Goal: Information Seeking & Learning: Find specific fact

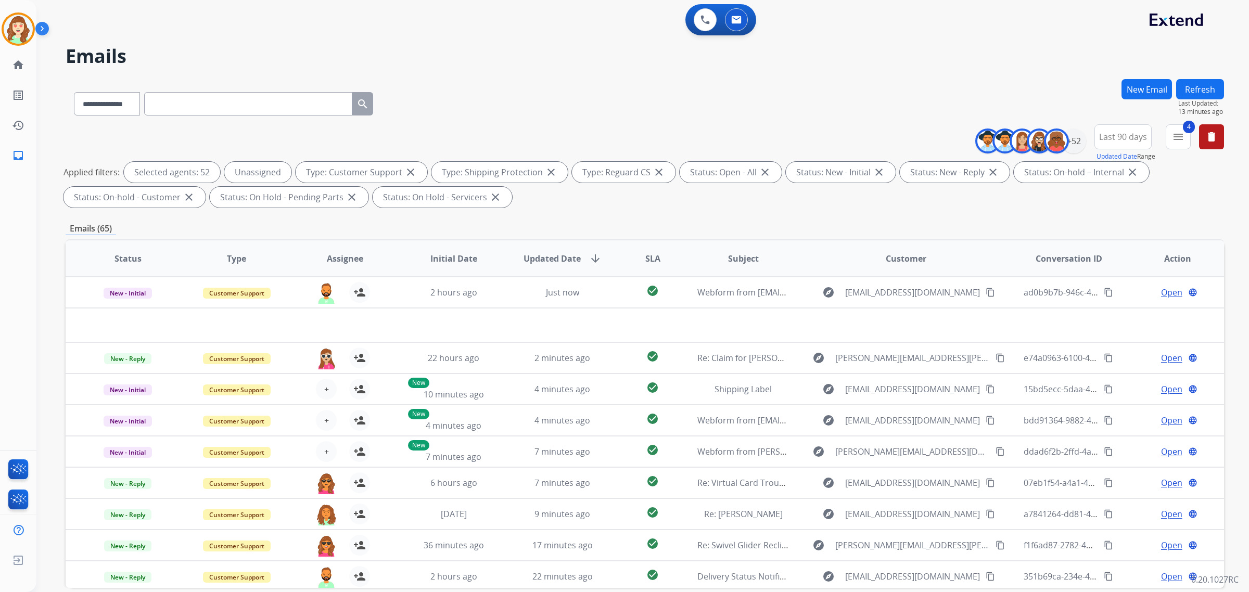
select select "**********"
click at [1073, 144] on div "+52" at bounding box center [1073, 141] width 25 height 25
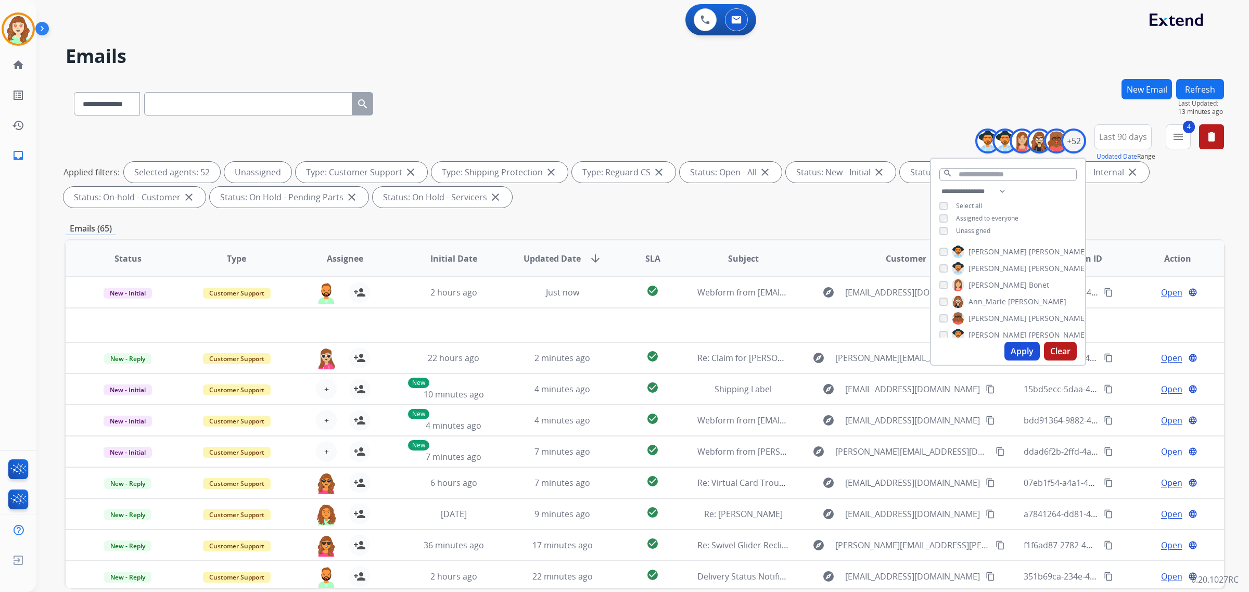
click at [1023, 346] on button "Apply" at bounding box center [1021, 351] width 35 height 19
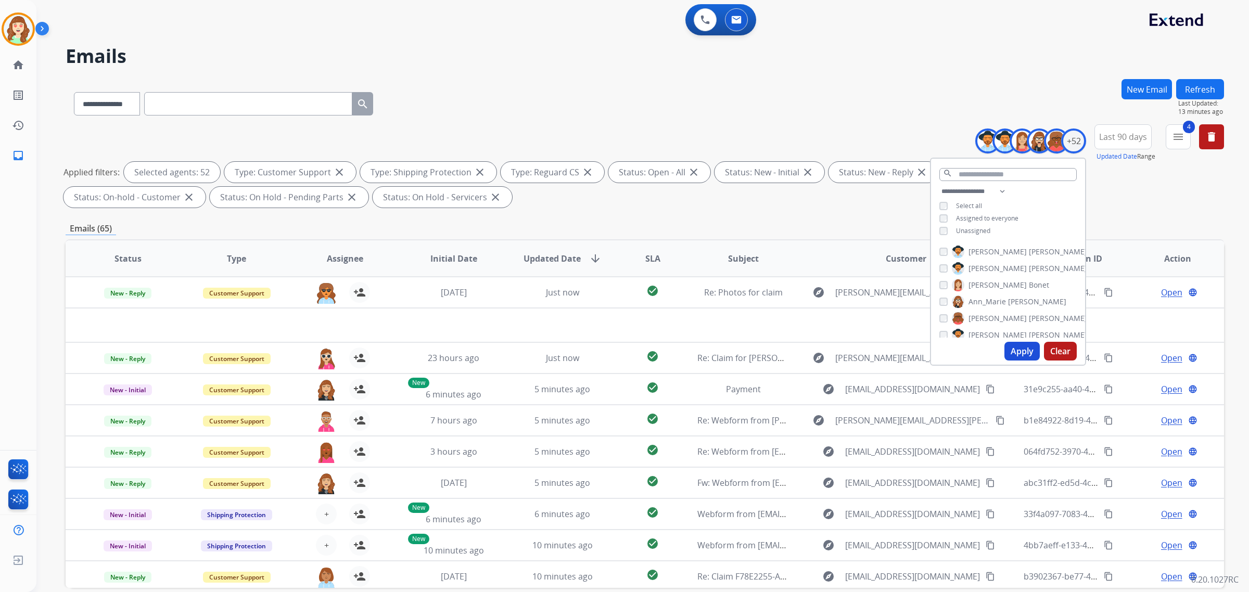
click at [1013, 347] on button "Apply" at bounding box center [1021, 351] width 35 height 19
click at [645, 261] on span "SLA" at bounding box center [652, 258] width 15 height 12
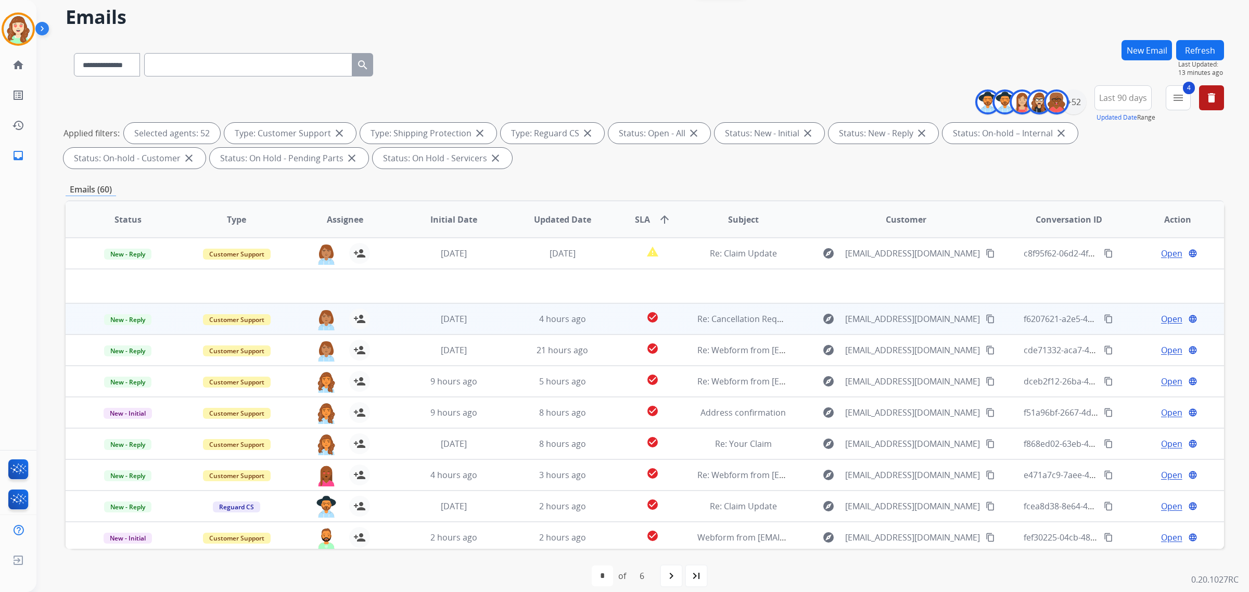
scroll to position [49, 0]
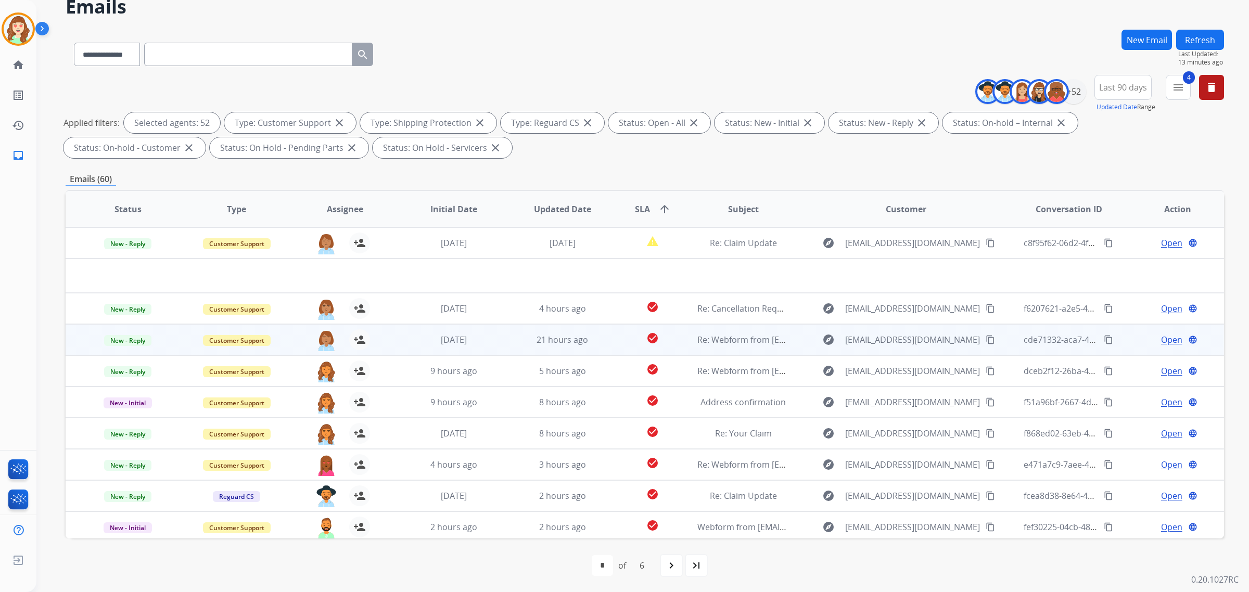
click at [985, 339] on mat-icon "content_copy" at bounding box center [989, 339] width 9 height 9
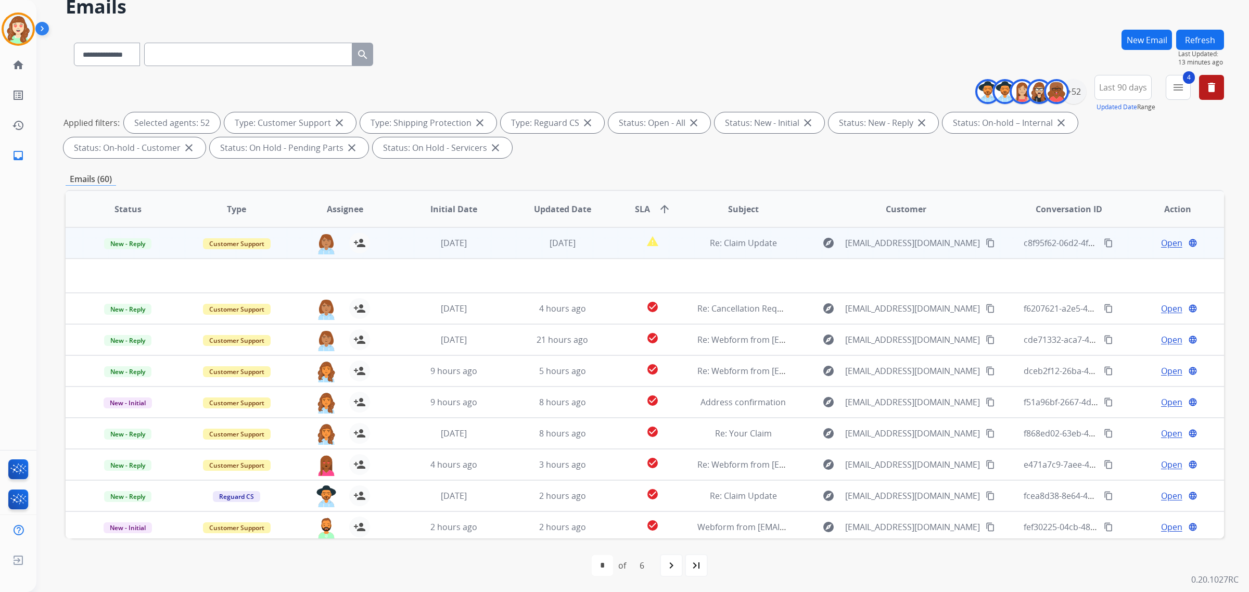
click at [985, 240] on mat-icon "content_copy" at bounding box center [989, 242] width 9 height 9
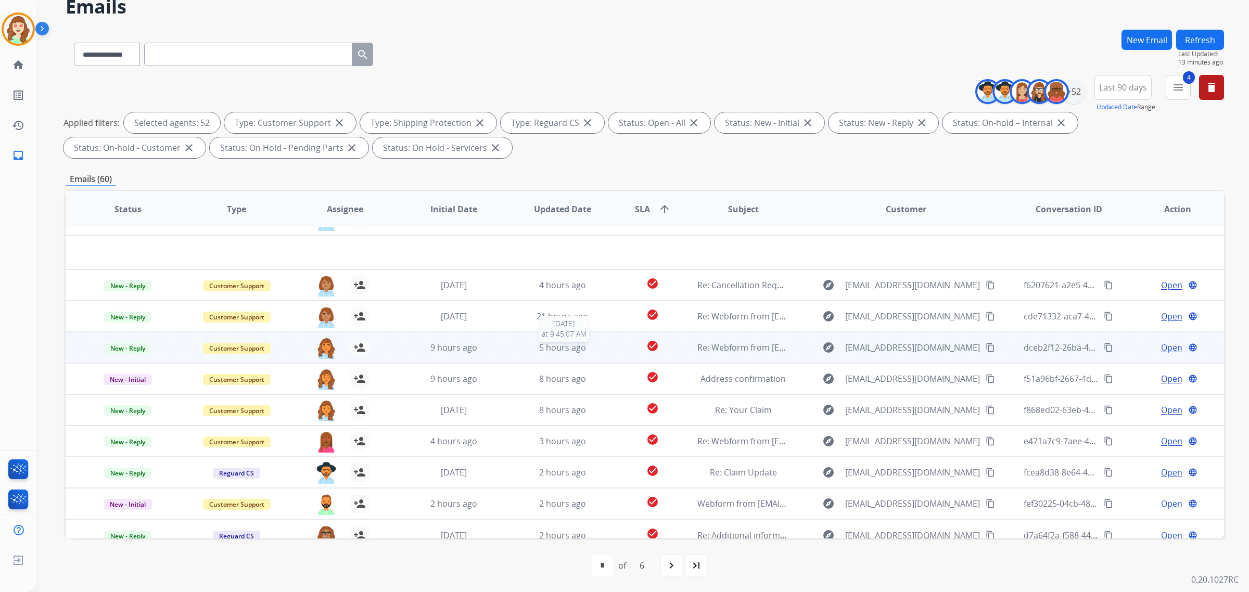
scroll to position [34, 0]
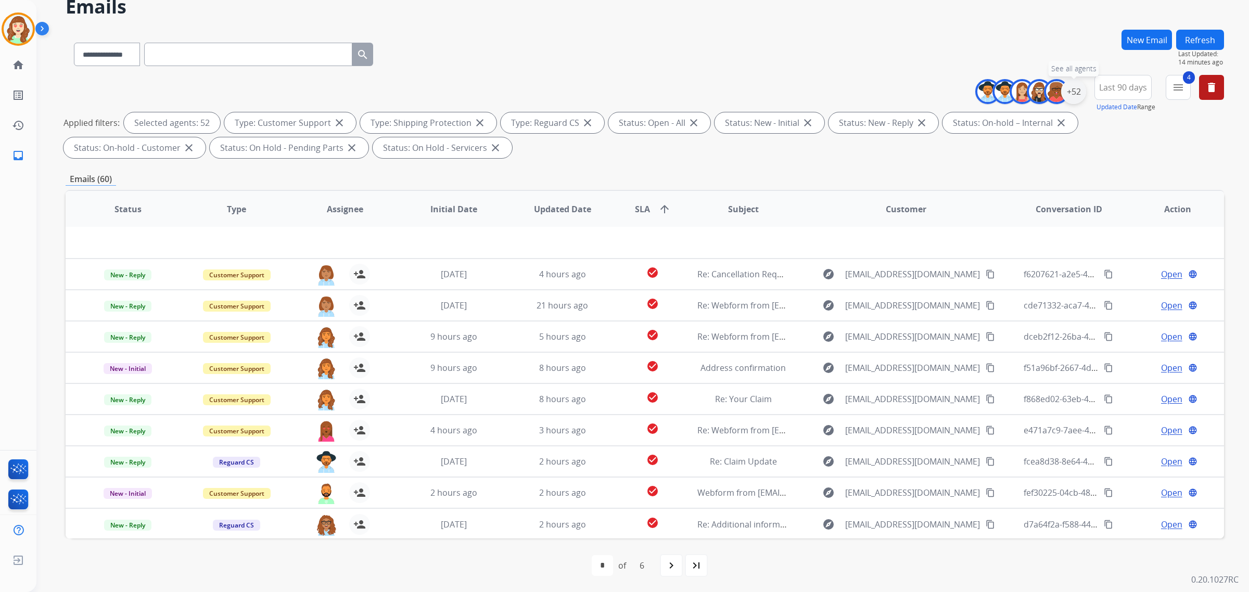
click at [1079, 92] on div "+52" at bounding box center [1073, 91] width 25 height 25
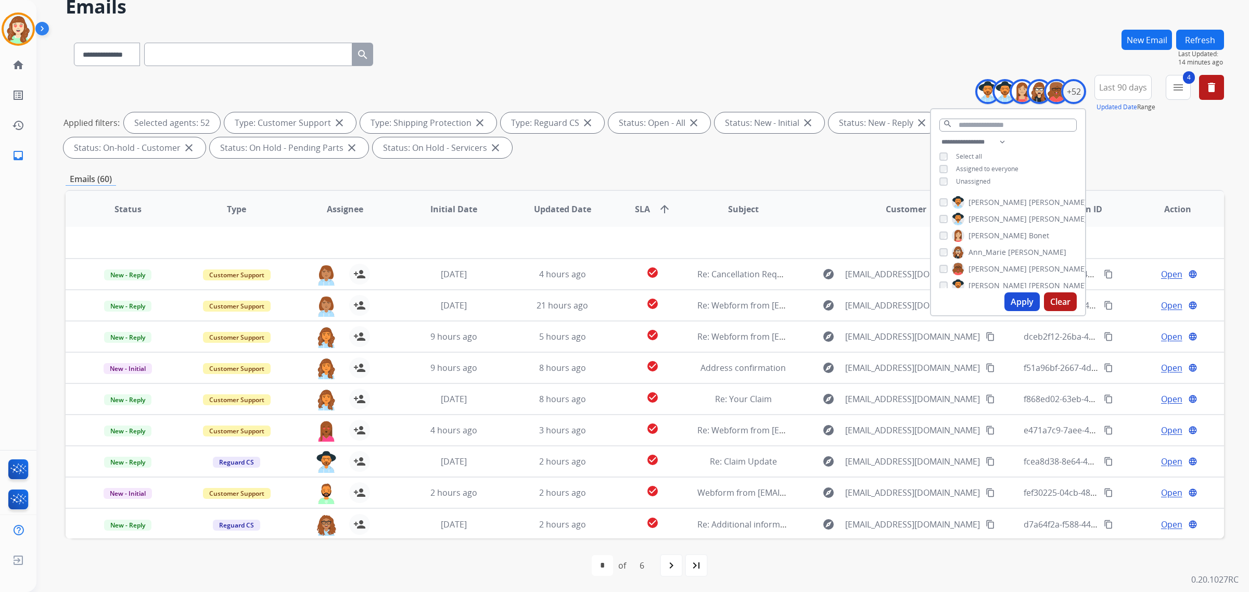
click at [1058, 302] on button "Clear" at bounding box center [1060, 301] width 33 height 19
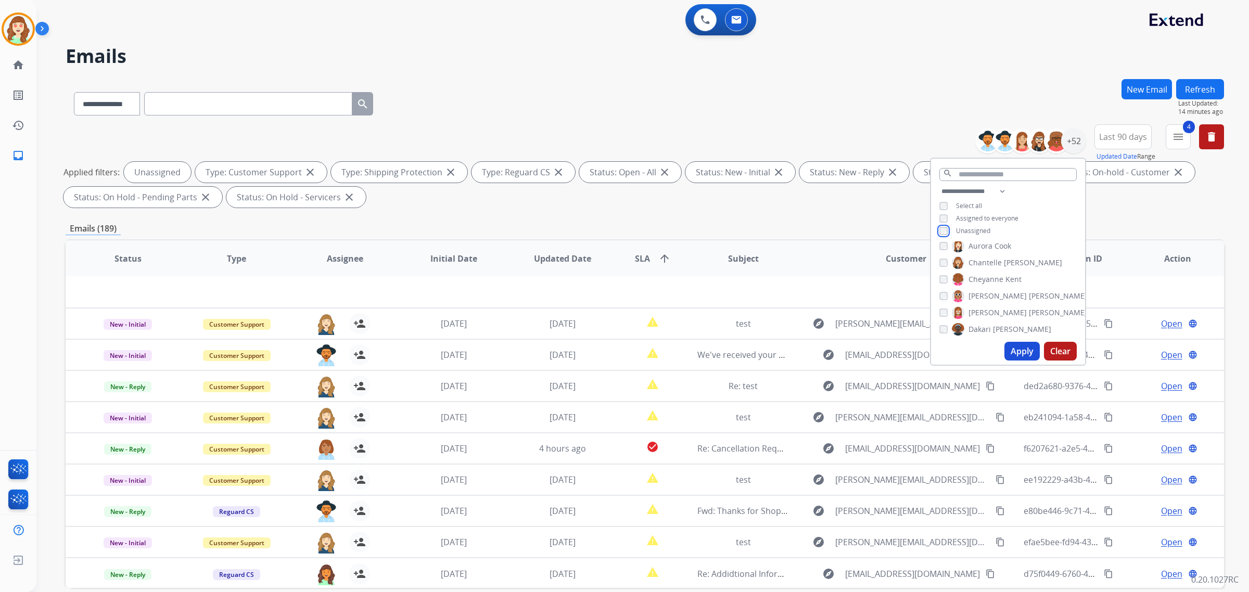
scroll to position [0, 0]
click at [1021, 358] on button "Apply" at bounding box center [1021, 351] width 35 height 19
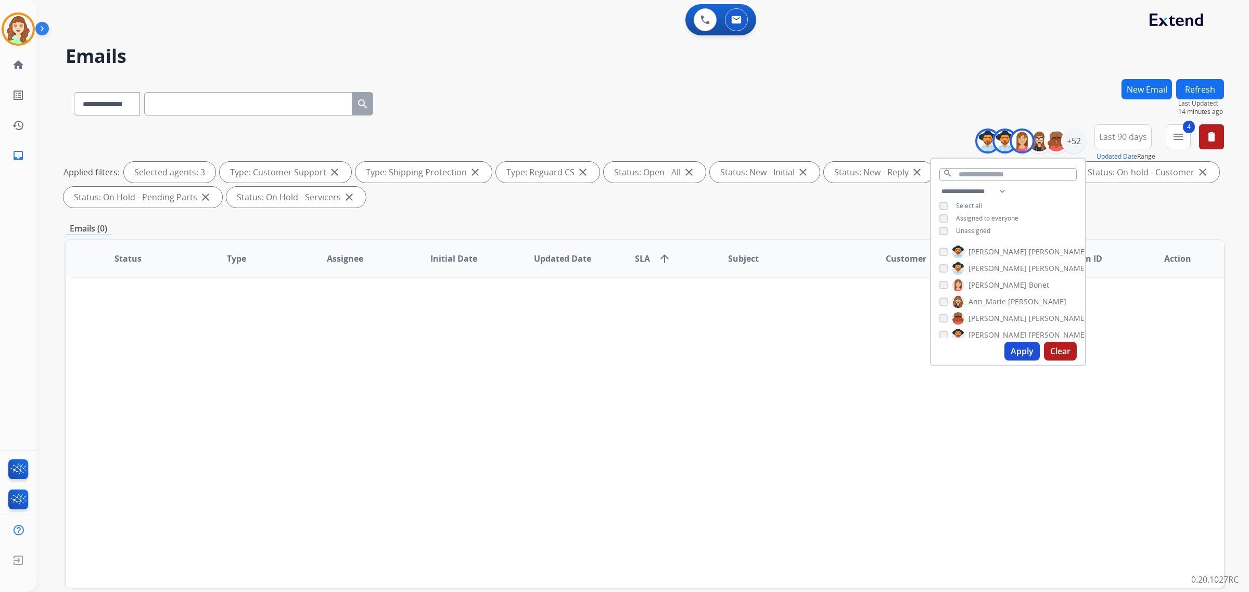
click at [937, 298] on div "[PERSON_NAME] [PERSON_NAME] [PERSON_NAME] [PERSON_NAME] [PERSON_NAME] [PERSON_N…" at bounding box center [1008, 289] width 154 height 96
click at [1027, 352] on button "Apply" at bounding box center [1021, 351] width 35 height 19
click at [1011, 353] on button "Apply" at bounding box center [1021, 351] width 35 height 19
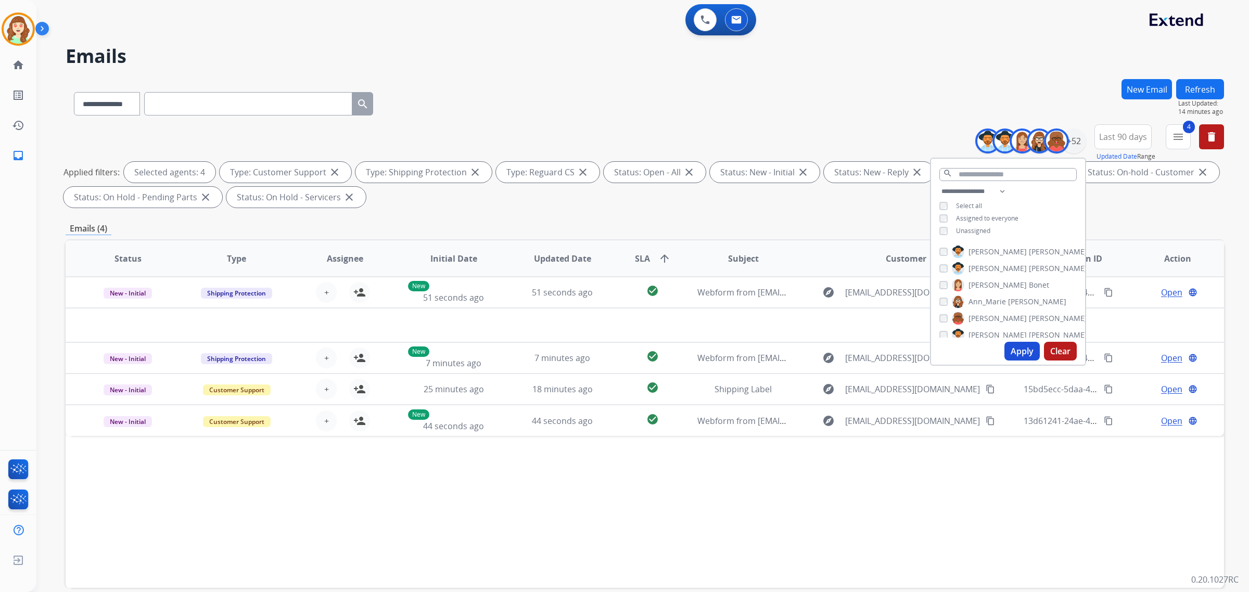
click at [1015, 349] on button "Apply" at bounding box center [1021, 351] width 35 height 19
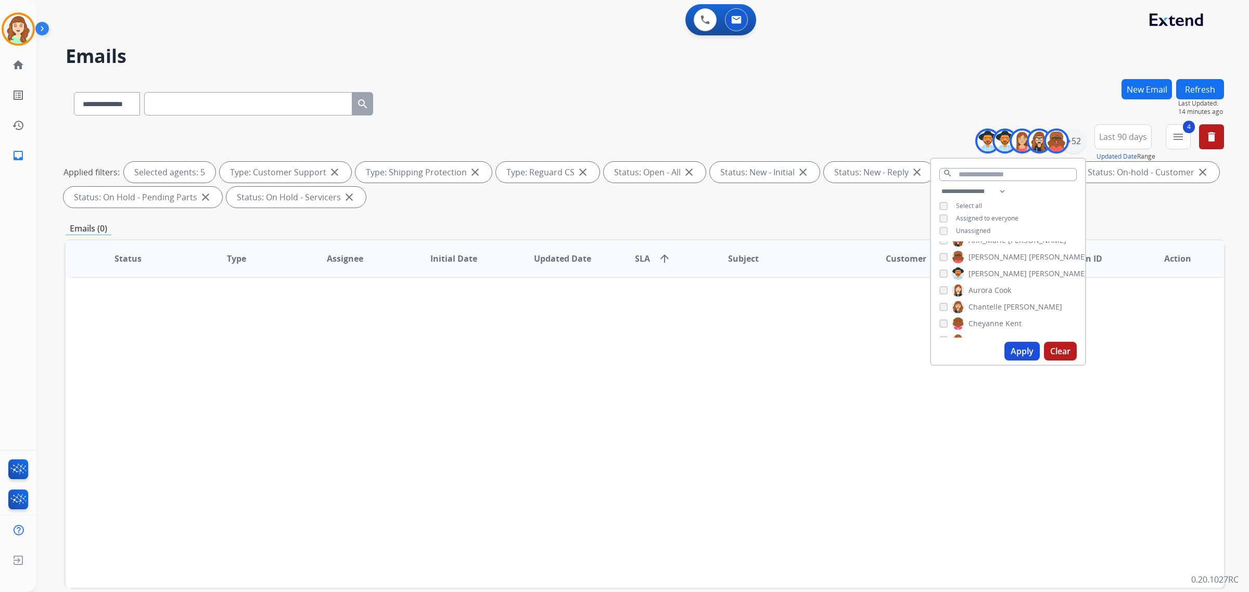
scroll to position [65, 0]
click at [939, 290] on div "[PERSON_NAME]" at bounding box center [975, 286] width 72 height 12
click at [1017, 347] on button "Apply" at bounding box center [1021, 351] width 35 height 19
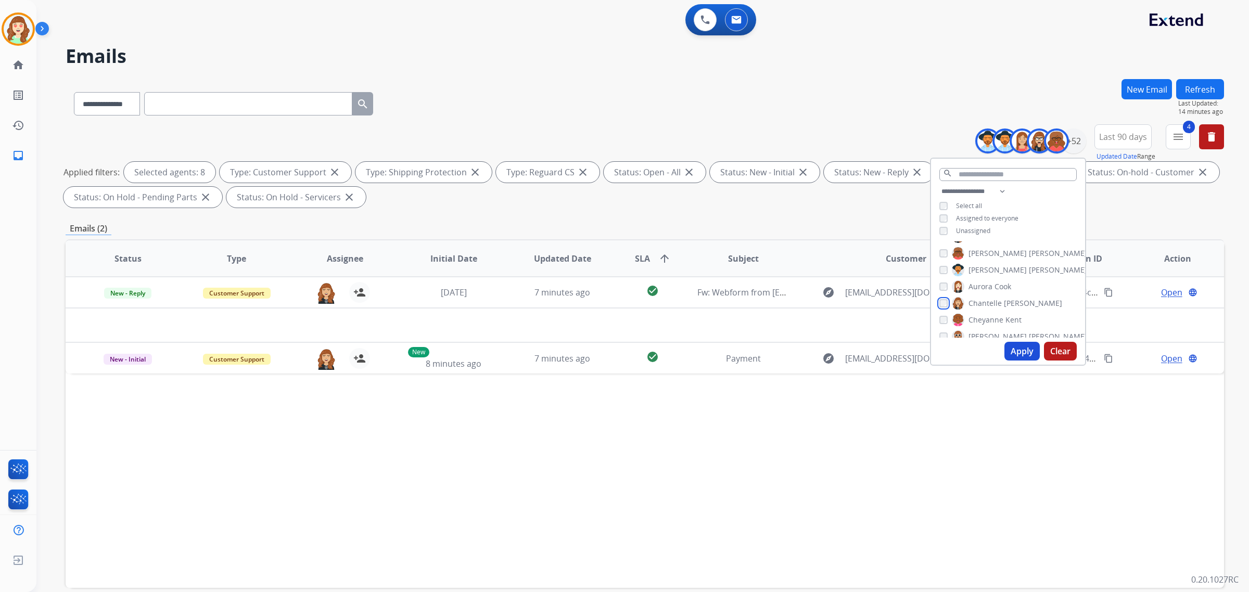
scroll to position [130, 0]
click at [1006, 348] on button "Apply" at bounding box center [1021, 351] width 35 height 19
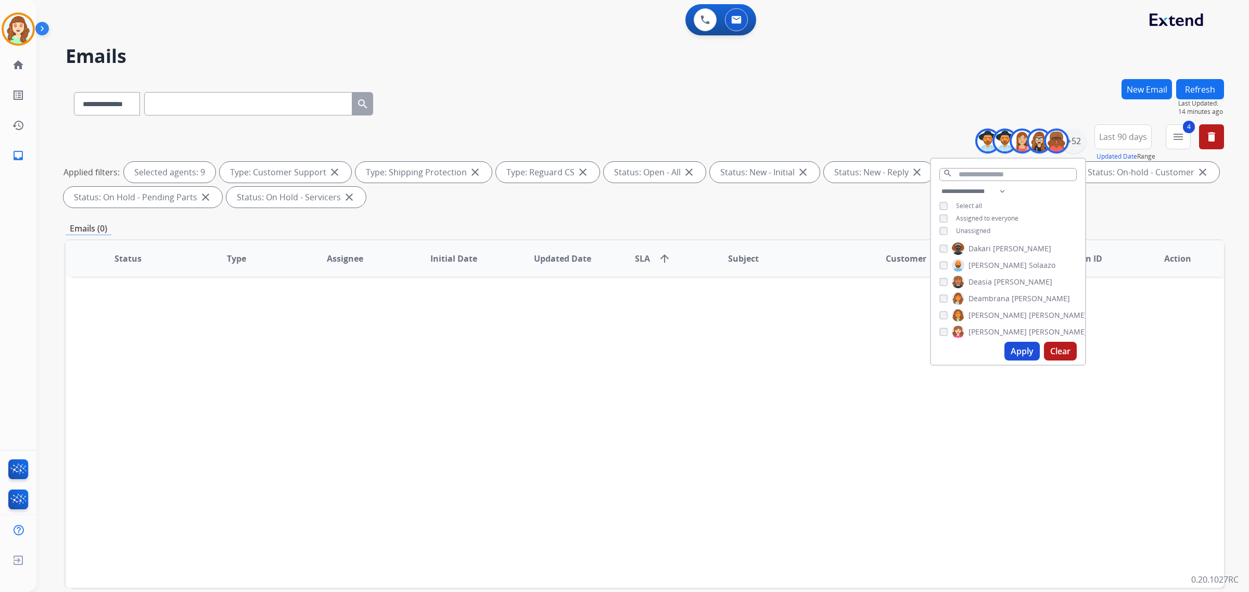
scroll to position [195, 0]
click at [1021, 352] on button "Apply" at bounding box center [1021, 351] width 35 height 19
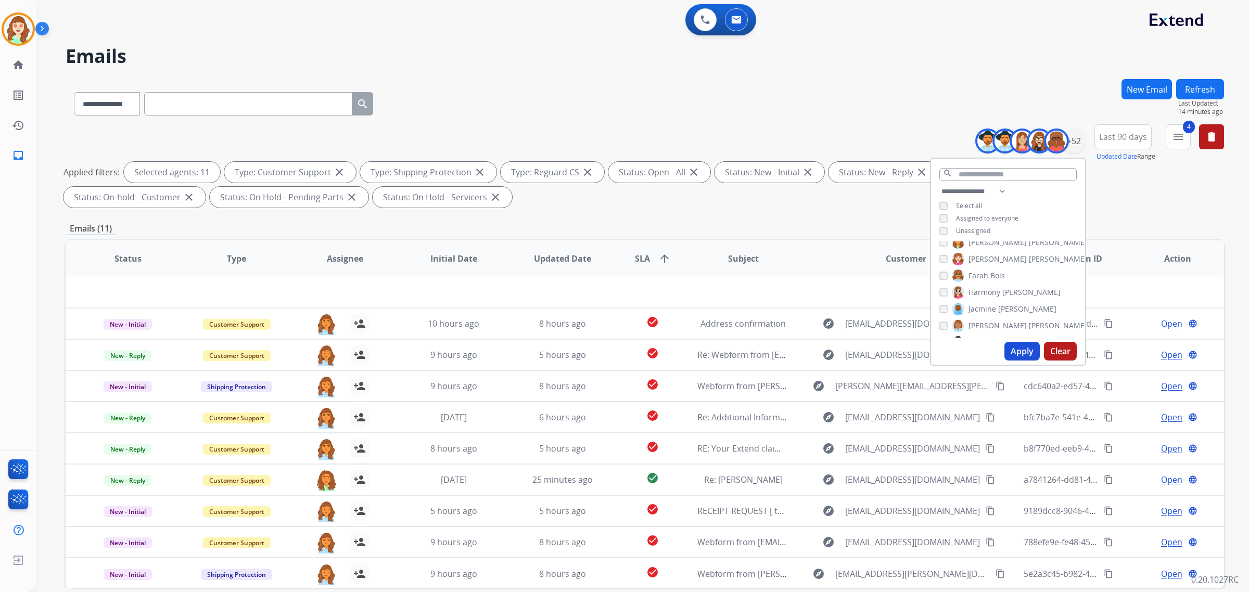
scroll to position [260, 0]
click at [934, 274] on div "[PERSON_NAME] [PERSON_NAME] [PERSON_NAME] [PERSON_NAME] [PERSON_NAME] [PERSON_N…" at bounding box center [1008, 289] width 154 height 96
click at [937, 274] on div "[PERSON_NAME] [PERSON_NAME] [PERSON_NAME] [PERSON_NAME] [PERSON_NAME] [PERSON_N…" at bounding box center [1008, 289] width 154 height 96
click at [1011, 357] on button "Apply" at bounding box center [1021, 351] width 35 height 19
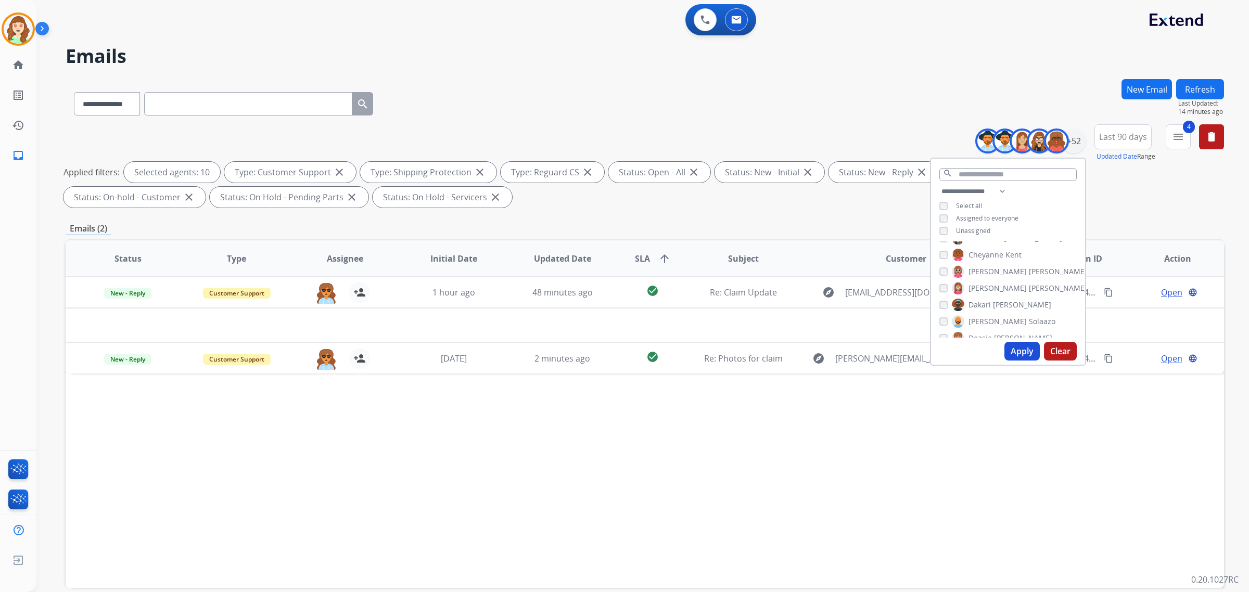
scroll to position [195, 0]
click at [1002, 344] on div "Apply Clear" at bounding box center [1008, 351] width 154 height 27
click at [1007, 351] on button "Apply" at bounding box center [1021, 351] width 35 height 19
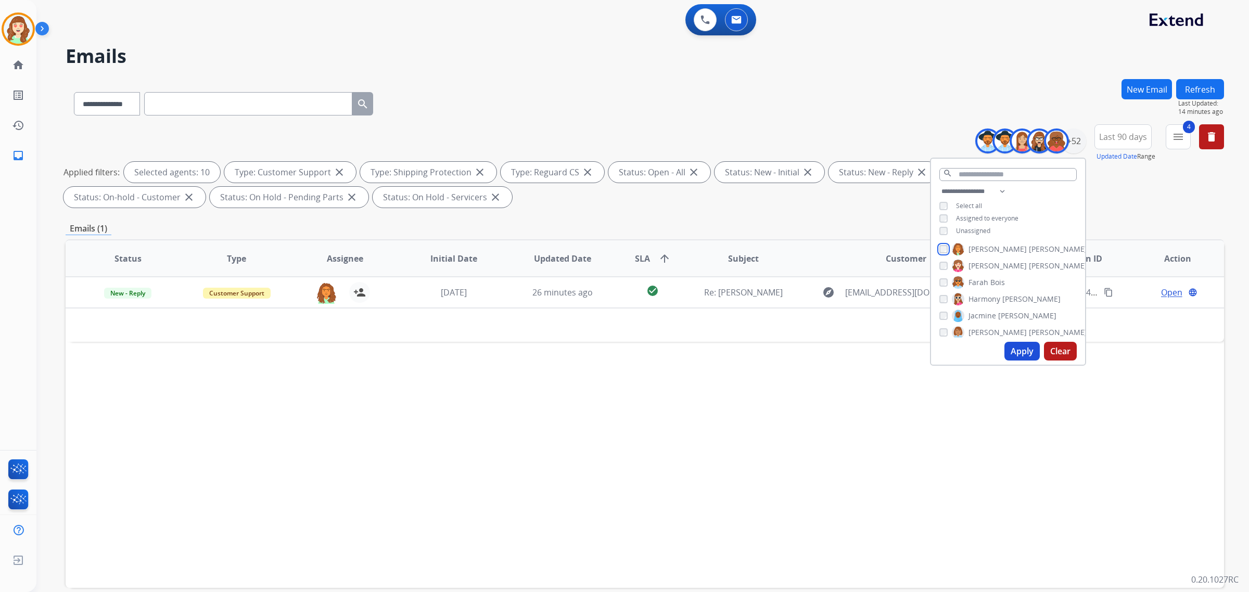
scroll to position [260, 0]
click at [935, 276] on div "[PERSON_NAME] [PERSON_NAME] [PERSON_NAME] [PERSON_NAME] [PERSON_NAME] [PERSON_N…" at bounding box center [1008, 289] width 154 height 96
click at [998, 349] on div "Apply Clear" at bounding box center [1008, 351] width 154 height 27
click at [1004, 350] on button "Apply" at bounding box center [1021, 351] width 35 height 19
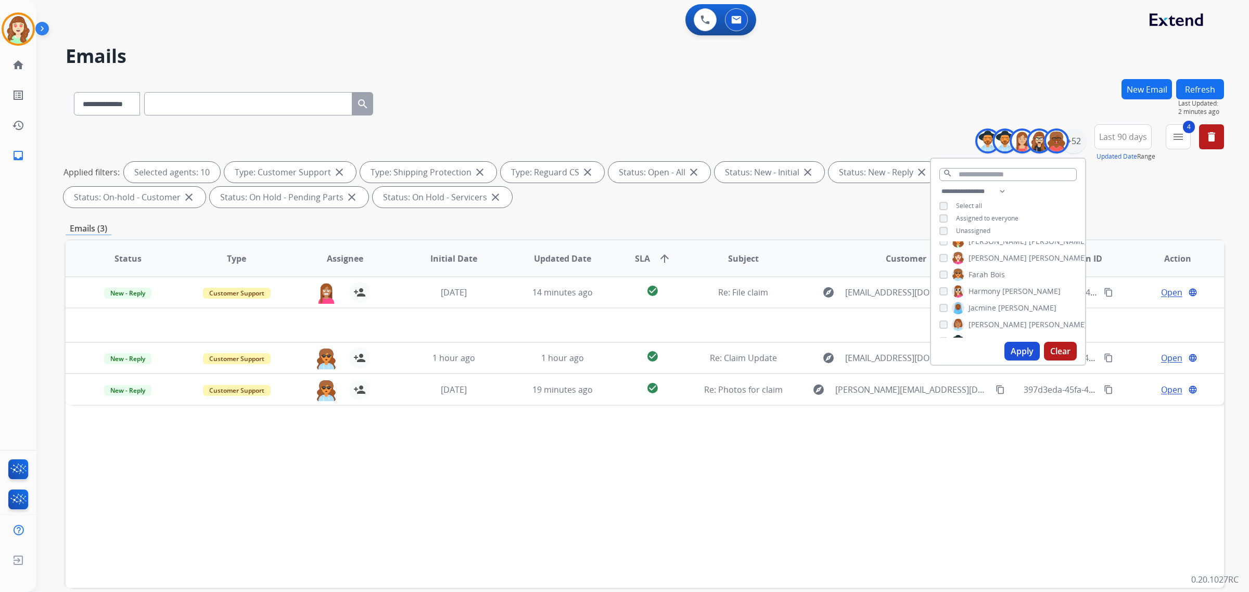
click at [199, 99] on input "text" at bounding box center [248, 103] width 208 height 23
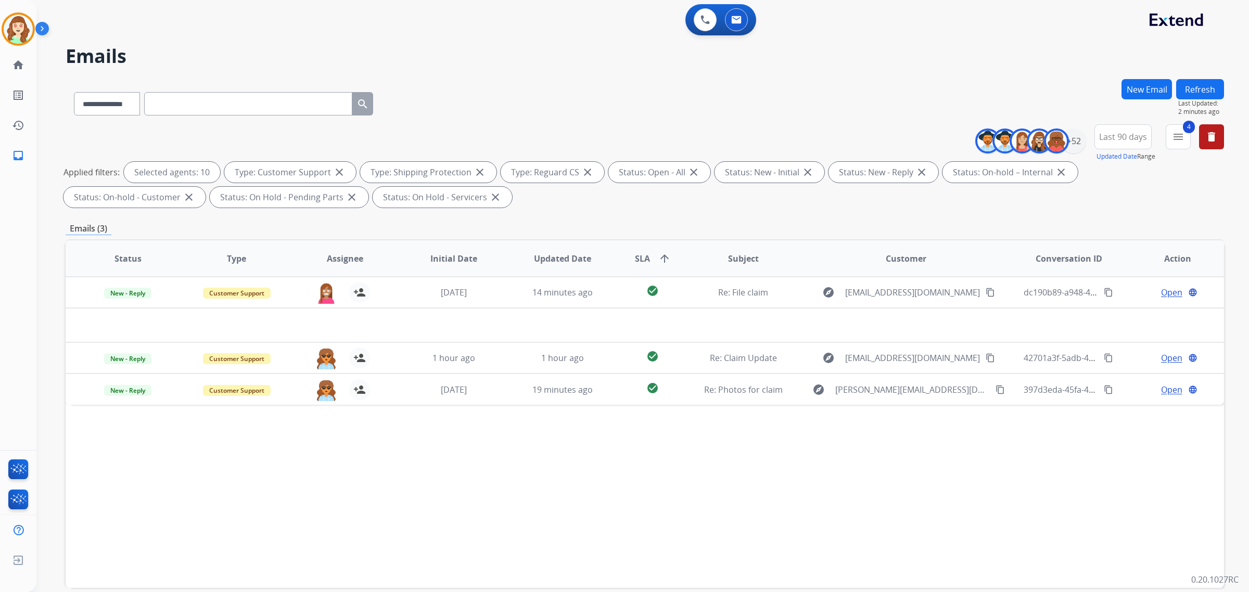
paste input "**********"
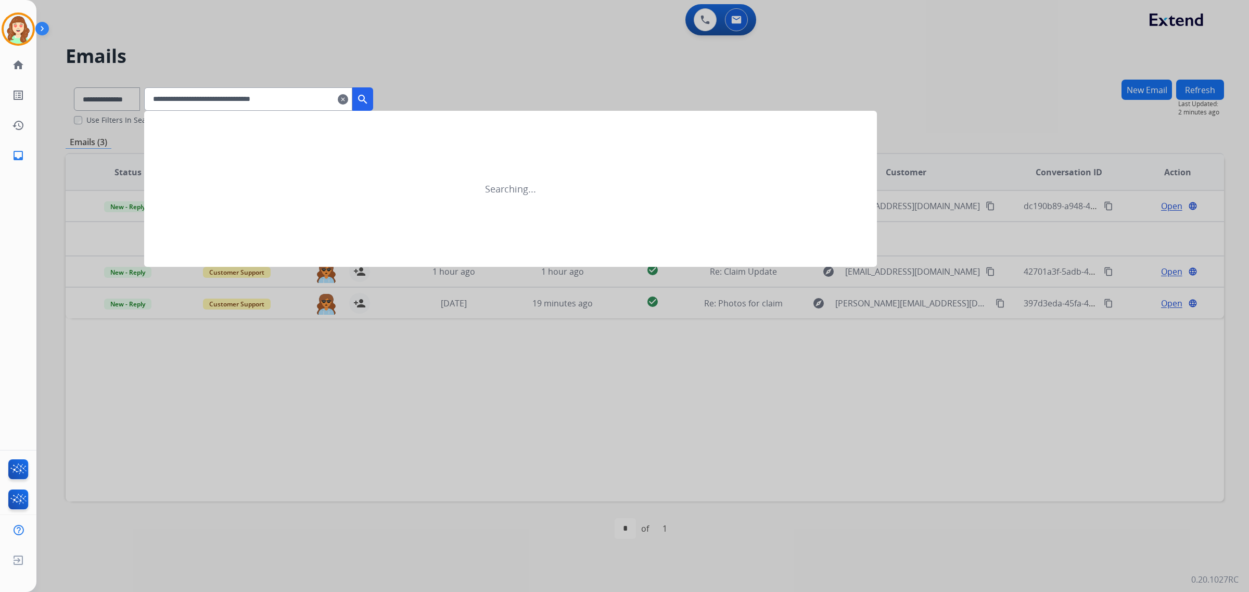
click at [369, 97] on mat-icon "search" at bounding box center [362, 99] width 12 height 12
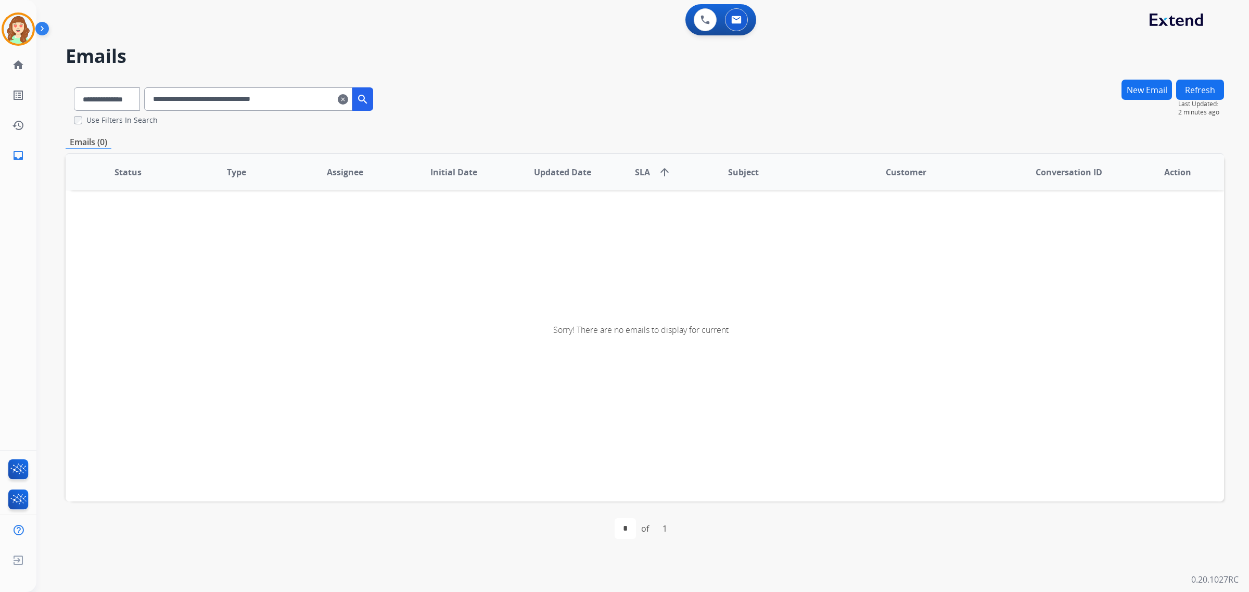
click at [164, 104] on input "**********" at bounding box center [248, 98] width 208 height 23
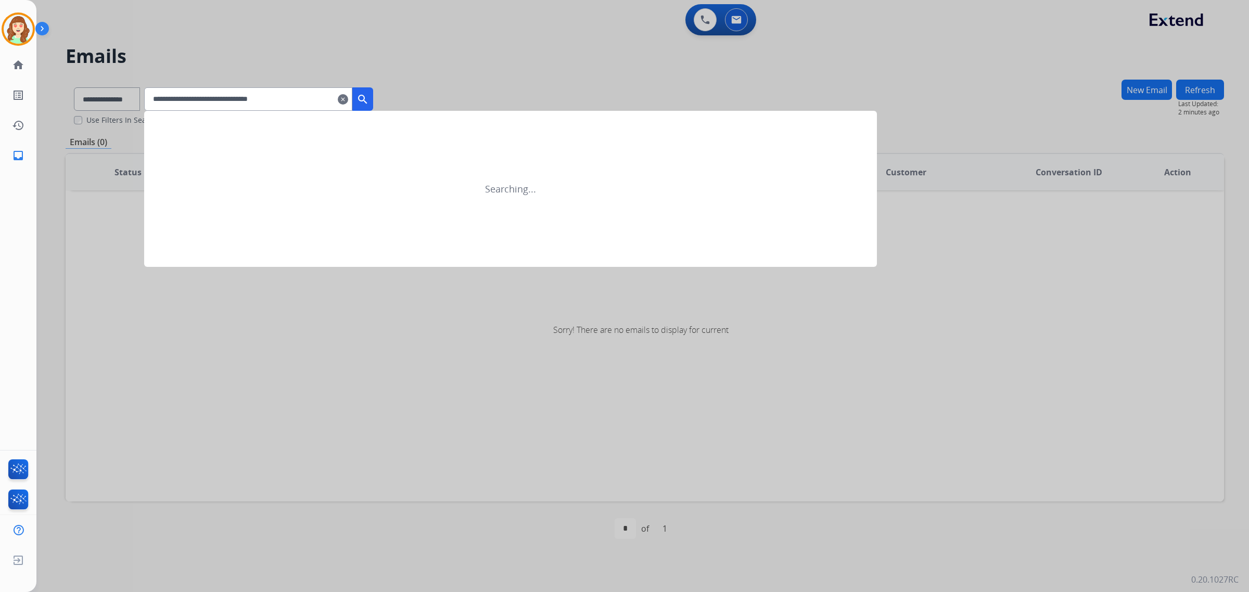
type input "**********"
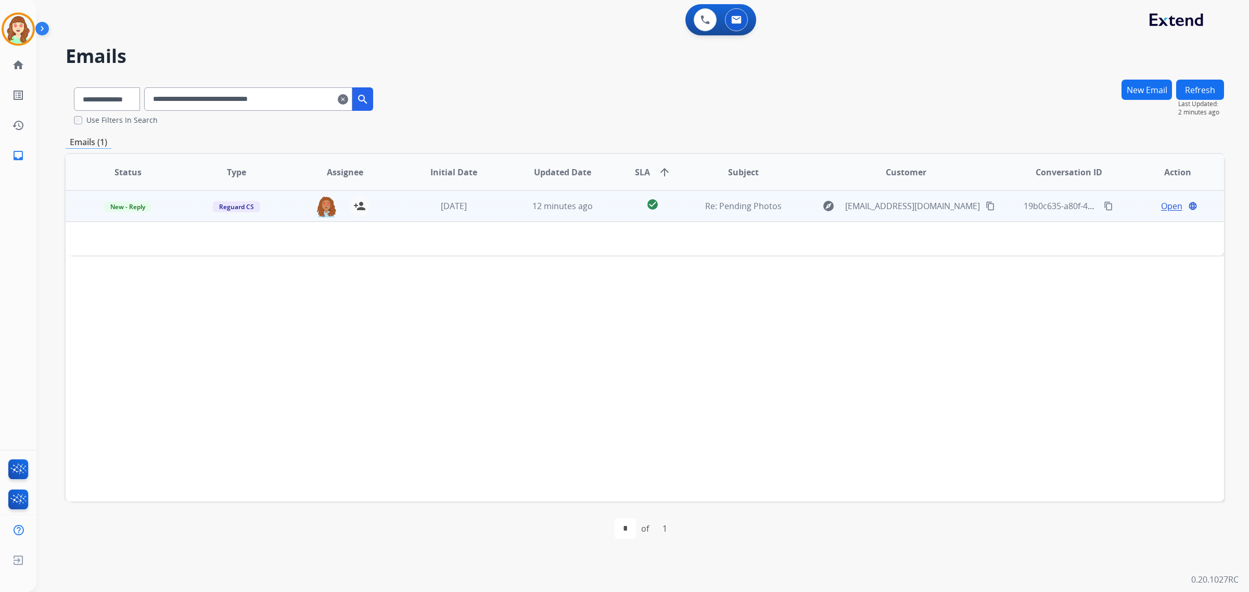
click at [1170, 203] on span "Open" at bounding box center [1171, 206] width 21 height 12
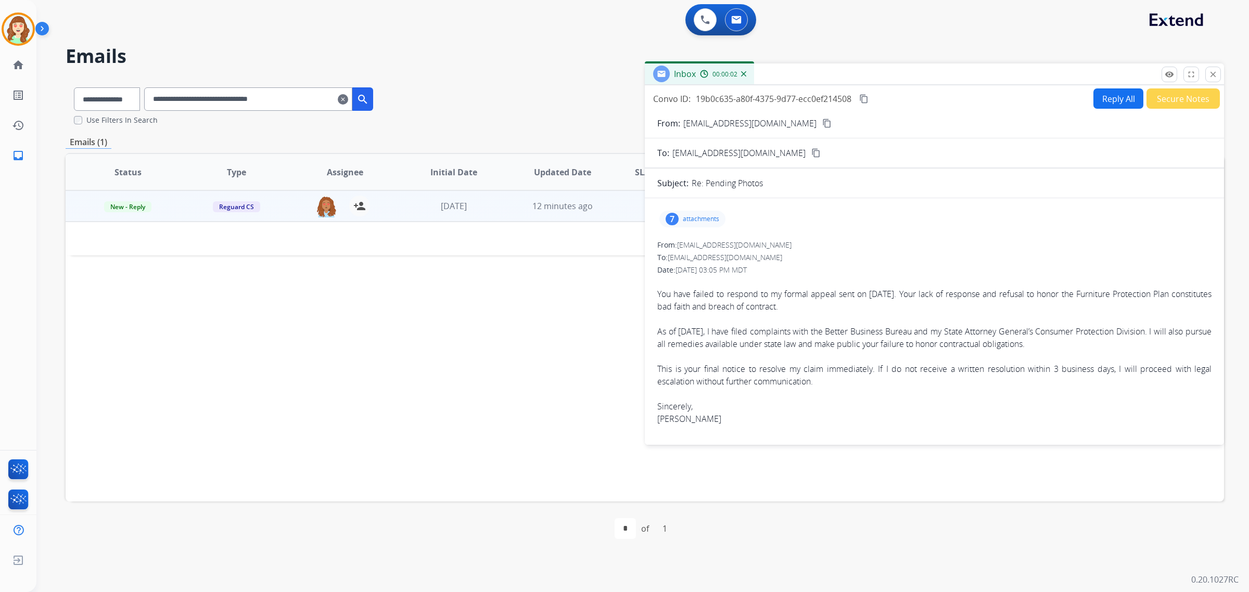
click at [694, 219] on p "attachments" at bounding box center [701, 219] width 36 height 8
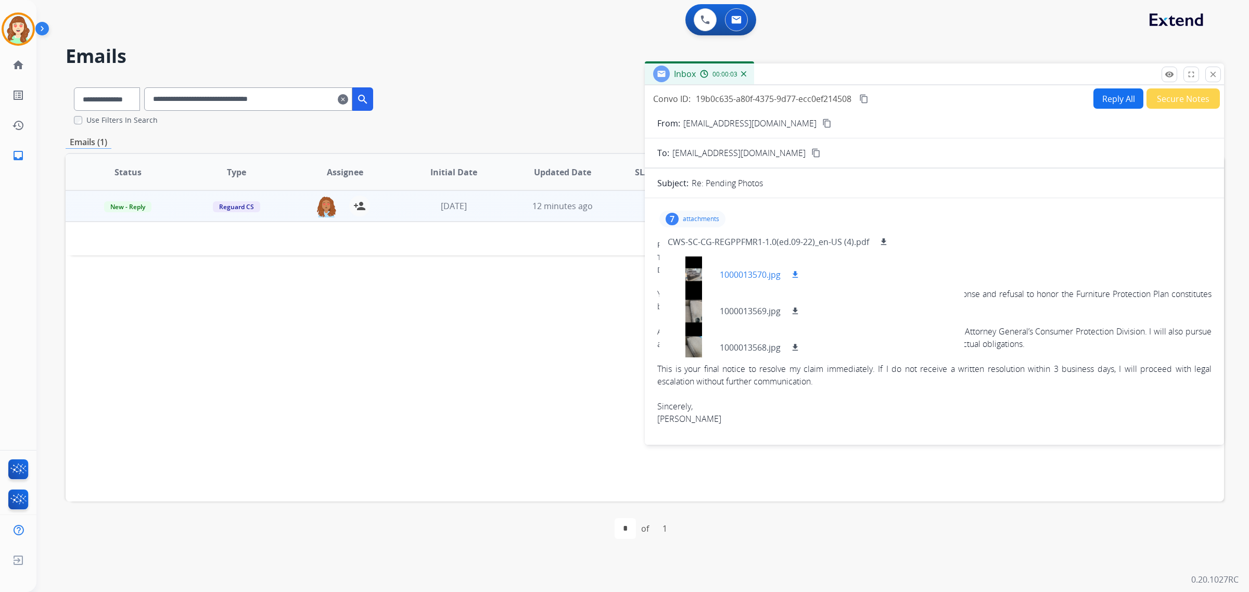
click at [694, 268] on div at bounding box center [694, 274] width 52 height 36
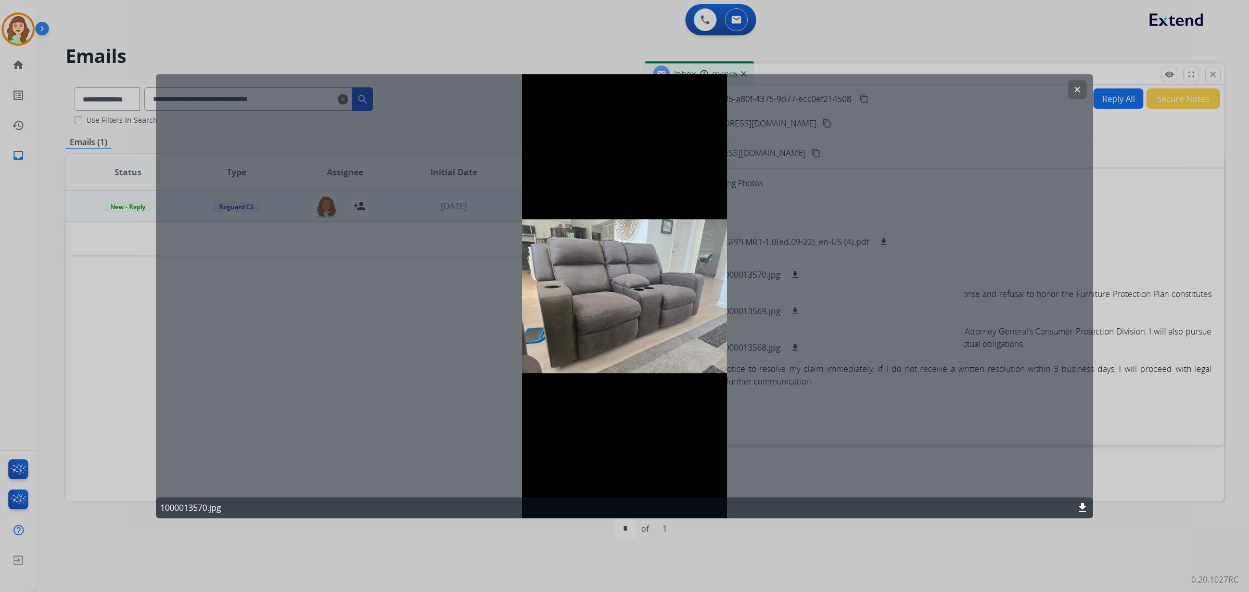
click at [1074, 84] on button "clear" at bounding box center [1077, 89] width 19 height 19
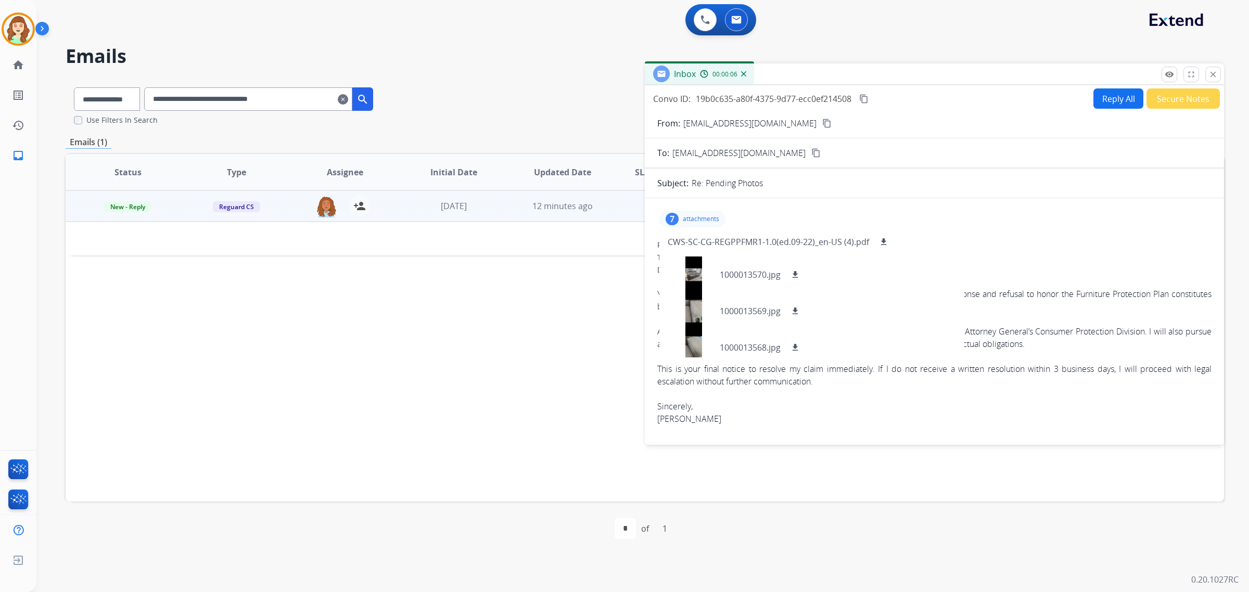
click at [822, 121] on mat-icon "content_copy" at bounding box center [826, 123] width 9 height 9
click at [1211, 77] on mat-icon "close" at bounding box center [1212, 74] width 9 height 9
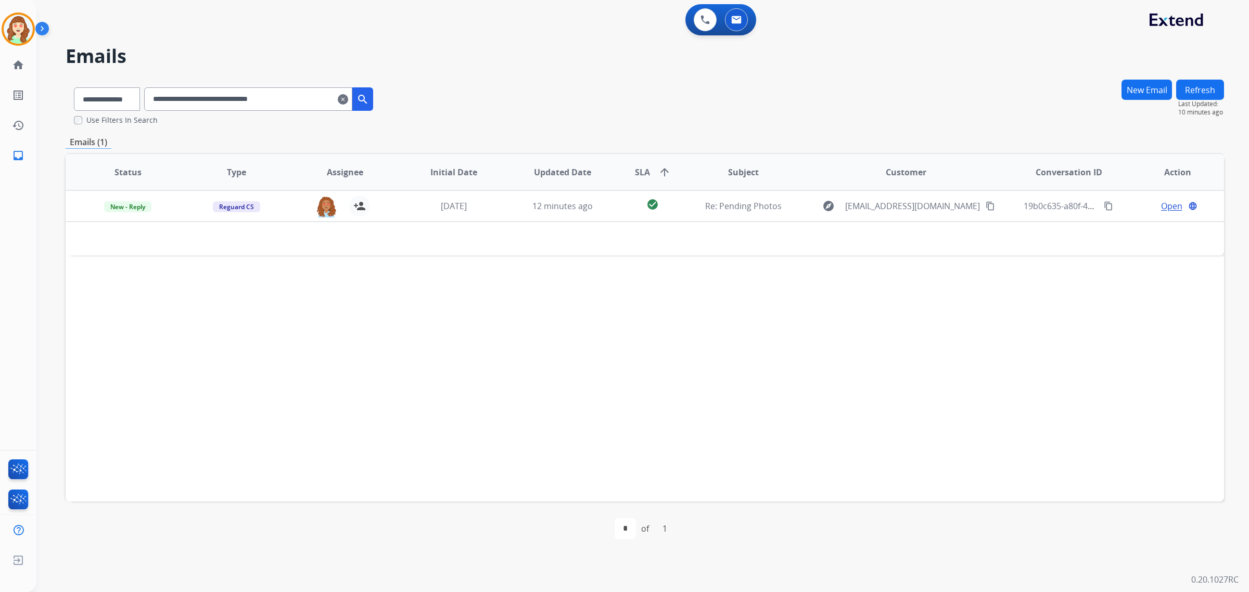
click at [349, 98] on input "**********" at bounding box center [248, 98] width 208 height 23
click at [348, 97] on mat-icon "clear" at bounding box center [343, 99] width 10 height 12
